Goal: Navigation & Orientation: Find specific page/section

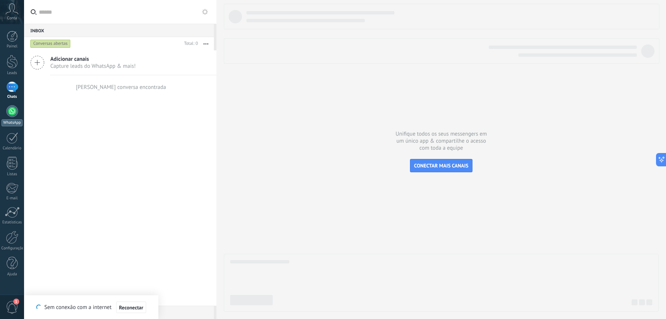
click at [15, 117] on link "WhatsApp" at bounding box center [12, 115] width 24 height 21
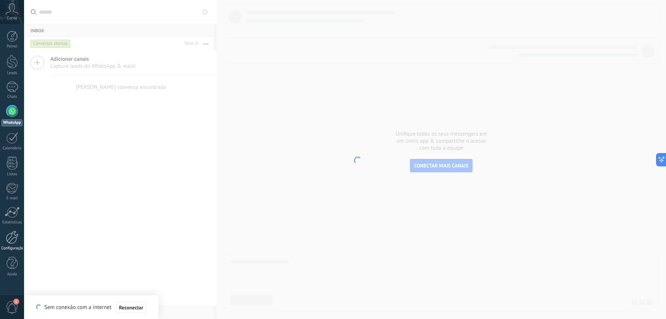
click at [12, 246] on div "Configurações" at bounding box center [11, 248] width 21 height 5
drag, startPoint x: 12, startPoint y: 242, endPoint x: 55, endPoint y: 196, distance: 63.9
click at [55, 196] on body ".abccls-1,.abccls-2{fill-rule:evenodd}.abccls-2{fill:#fff} .abfcls-1{fill:none}…" at bounding box center [333, 159] width 666 height 319
click at [3, 212] on link "Estatísticas" at bounding box center [12, 215] width 24 height 18
click at [5, 228] on div "Painel Leads Chats WhatsApp Clientes" at bounding box center [12, 157] width 24 height 253
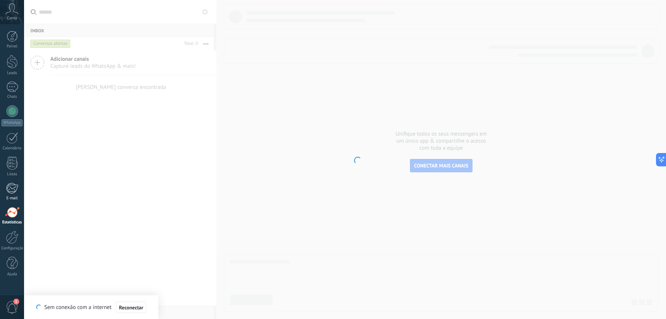
click at [17, 192] on div at bounding box center [12, 187] width 12 height 11
click at [14, 150] on div "Calendário" at bounding box center [11, 148] width 21 height 5
click at [15, 141] on div at bounding box center [12, 137] width 12 height 11
click at [15, 117] on link "WhatsApp" at bounding box center [12, 115] width 24 height 21
click at [11, 93] on link "Chats" at bounding box center [12, 90] width 24 height 18
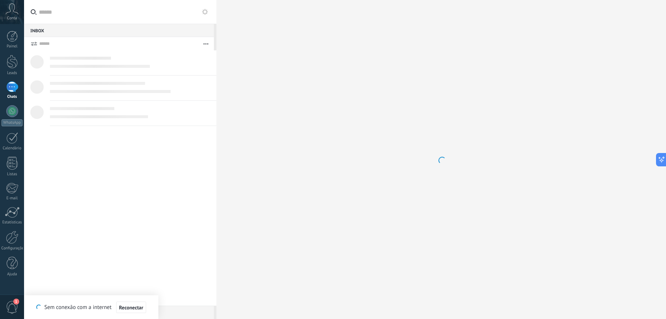
click at [11, 87] on div at bounding box center [12, 86] width 12 height 11
click at [14, 60] on div at bounding box center [12, 62] width 11 height 14
click at [658, 160] on icon at bounding box center [659, 159] width 8 height 8
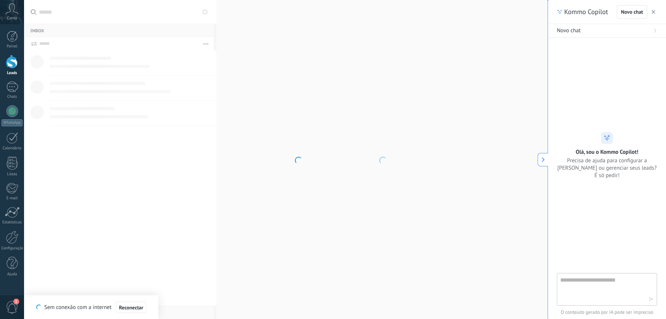
click at [545, 158] on icon at bounding box center [542, 159] width 5 height 5
